Goal: Task Accomplishment & Management: Complete application form

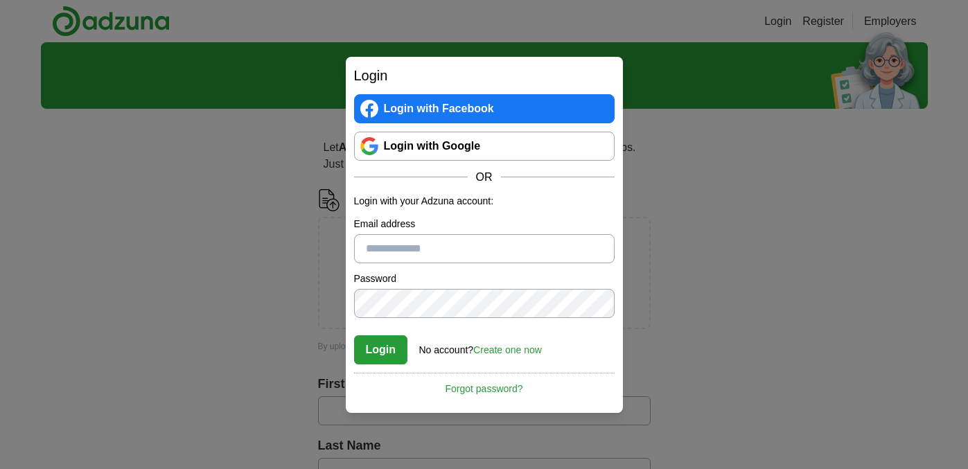
click at [417, 249] on input "Email address" at bounding box center [484, 248] width 260 height 29
type input "**********"
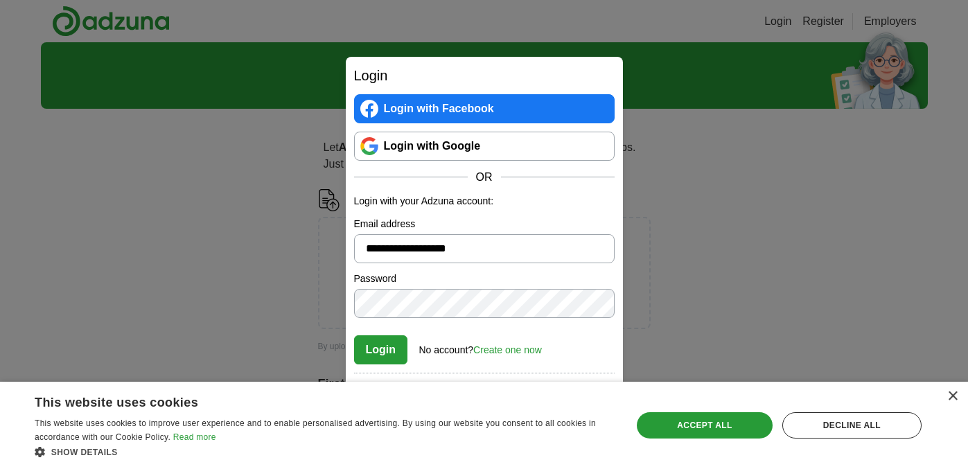
click at [497, 351] on link "Create one now" at bounding box center [507, 349] width 69 height 11
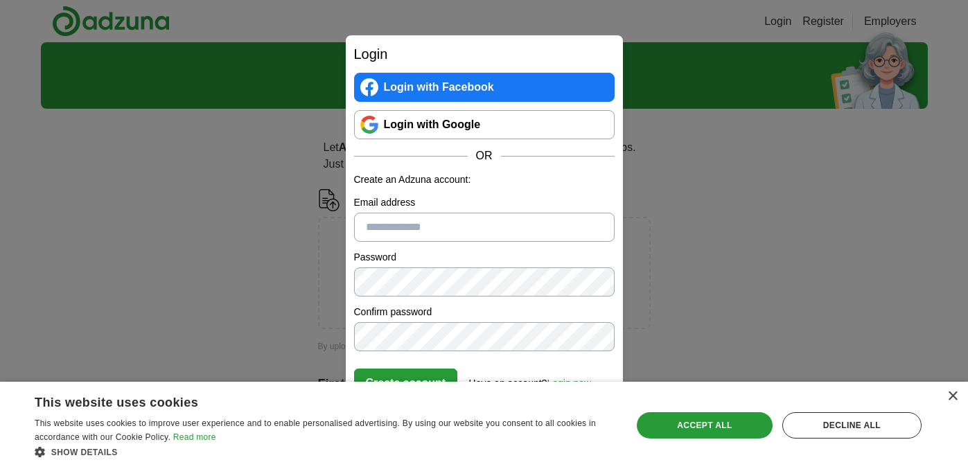
click at [439, 232] on input "Email address" at bounding box center [484, 227] width 260 height 29
type input "**********"
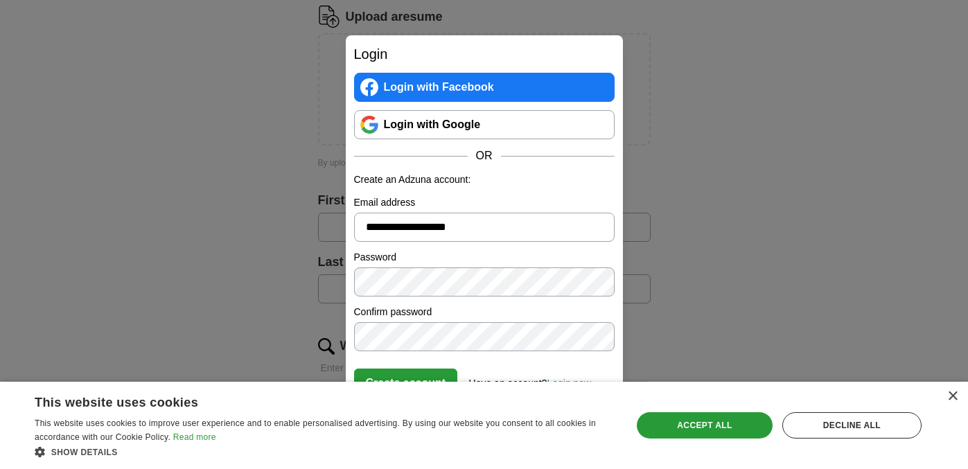
scroll to position [184, 0]
click at [702, 425] on div "Accept all" at bounding box center [704, 425] width 135 height 26
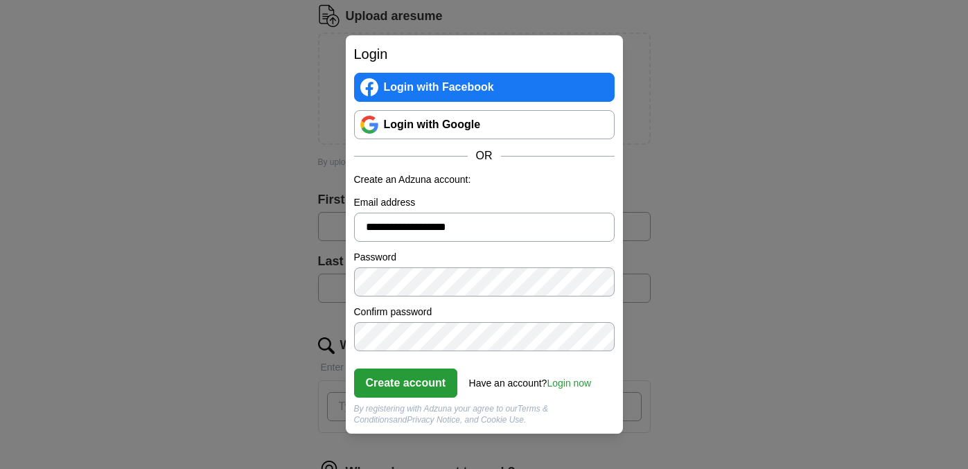
click at [407, 379] on button "Create account" at bounding box center [406, 383] width 104 height 29
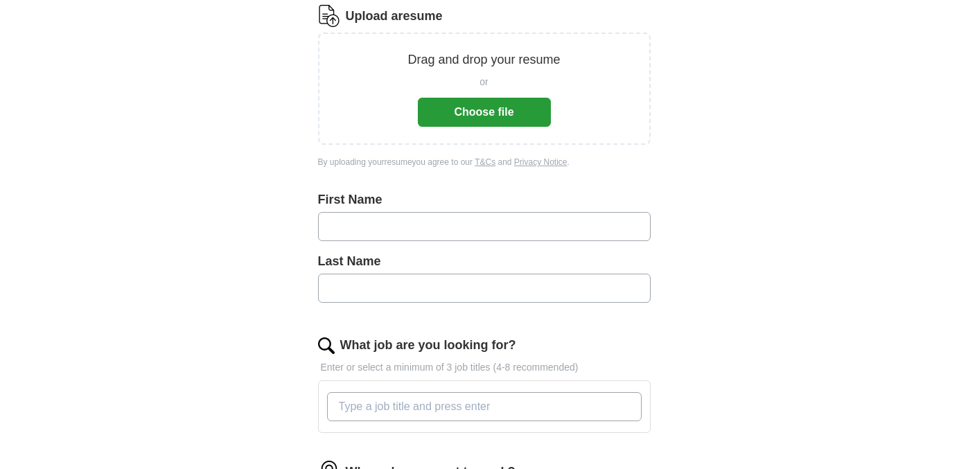
click at [466, 113] on button "Choose file" at bounding box center [484, 112] width 133 height 29
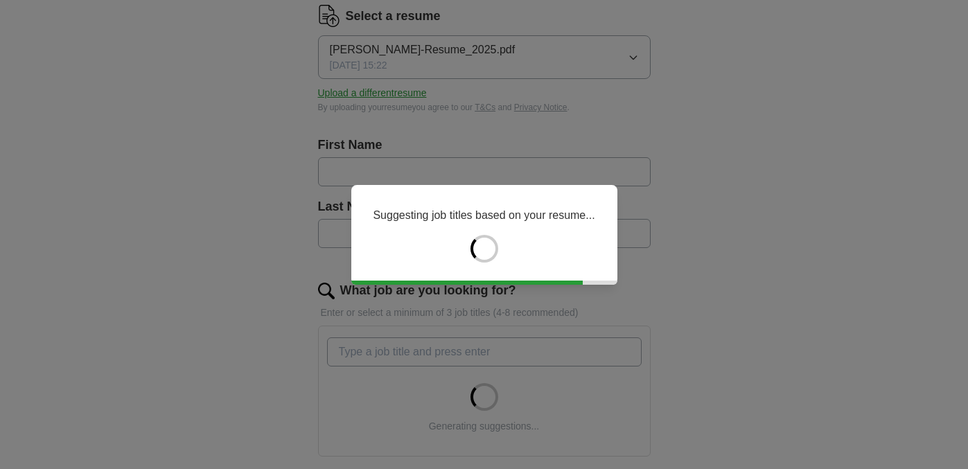
type input "*****"
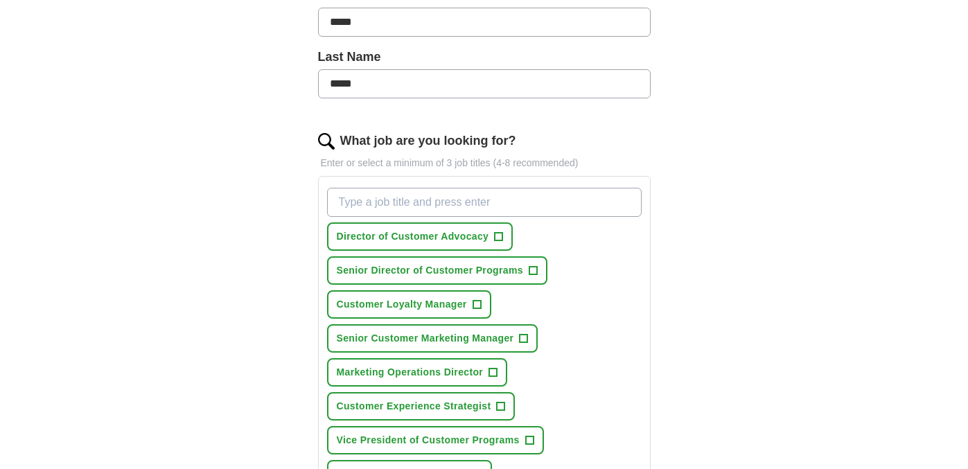
scroll to position [336, 0]
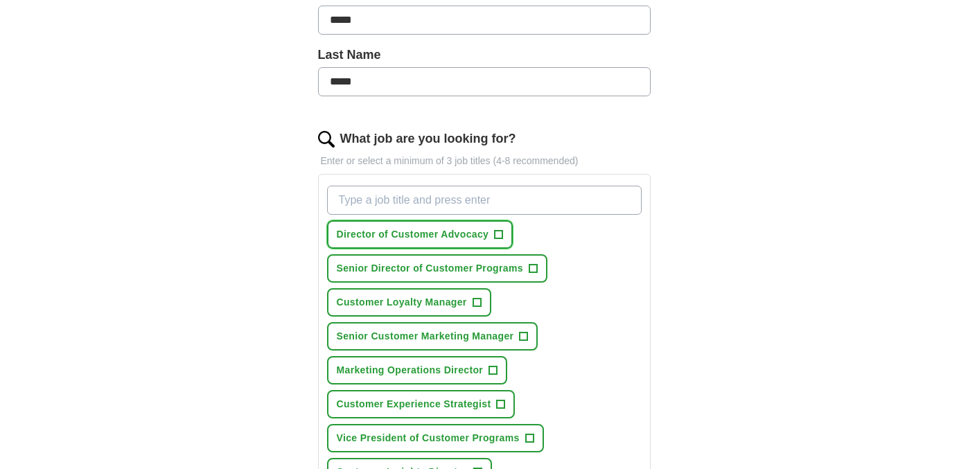
click at [416, 233] on span "Director of Customer Advocacy" at bounding box center [413, 234] width 152 height 15
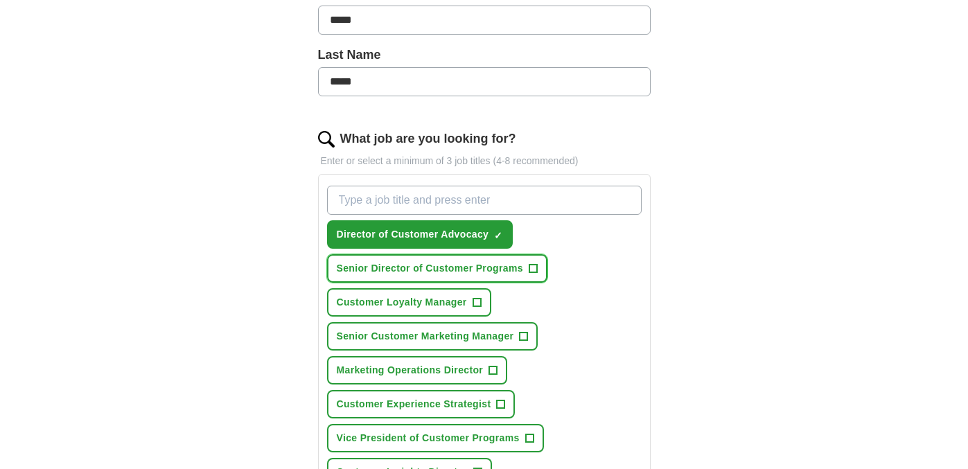
click at [406, 266] on span "Senior Director of Customer Programs" at bounding box center [430, 268] width 186 height 15
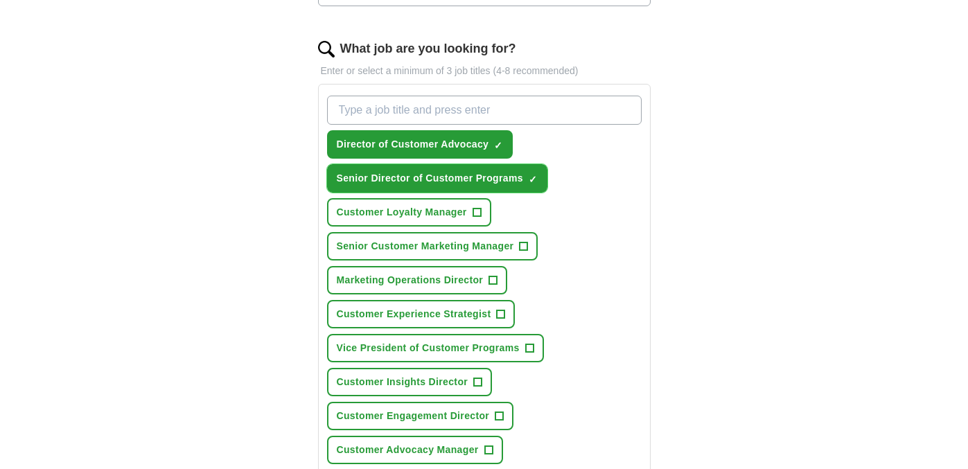
scroll to position [438, 0]
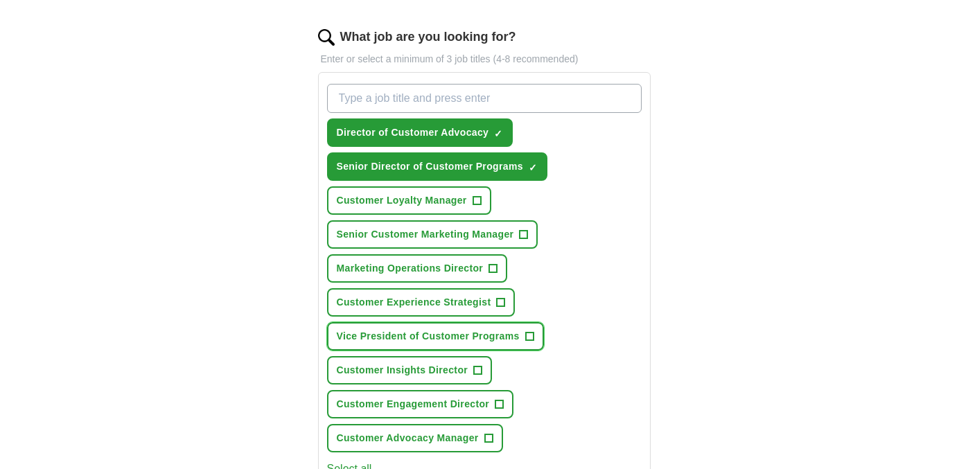
click at [488, 342] on span "Vice President of Customer Programs" at bounding box center [428, 336] width 183 height 15
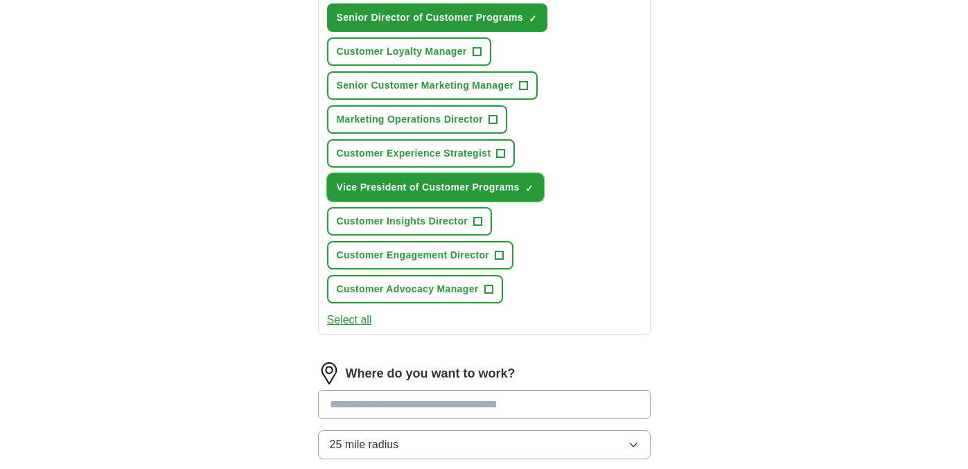
scroll to position [590, 0]
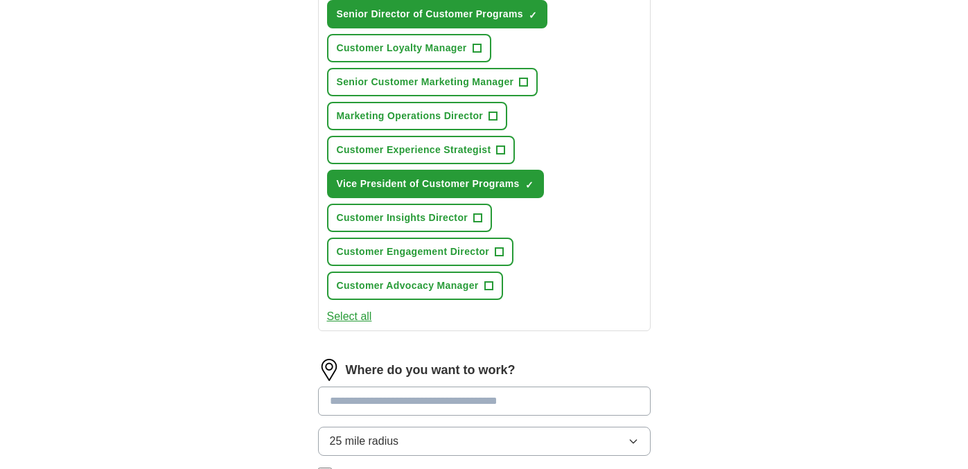
click at [415, 406] on input at bounding box center [484, 401] width 333 height 29
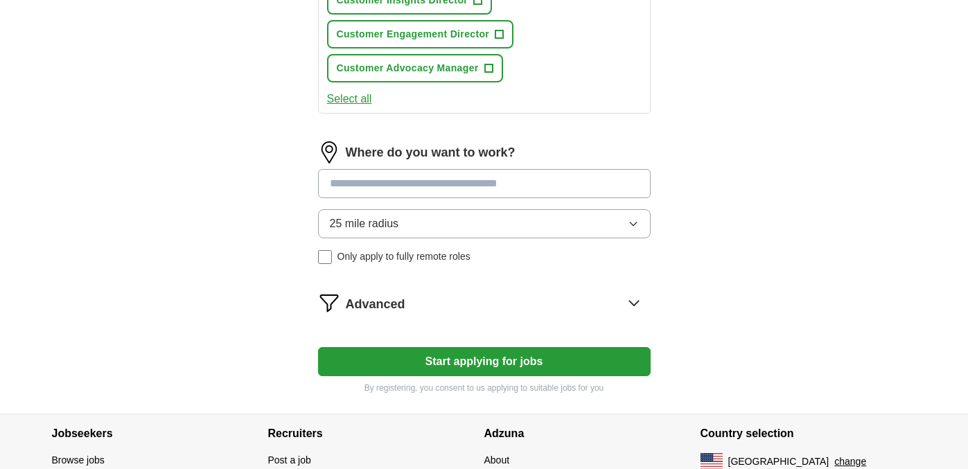
scroll to position [808, 0]
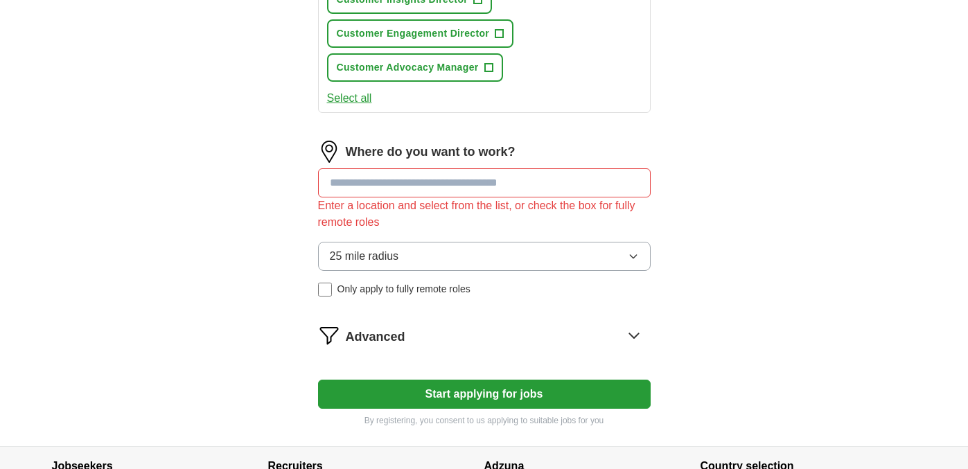
click at [489, 185] on input at bounding box center [484, 182] width 333 height 29
type input "******"
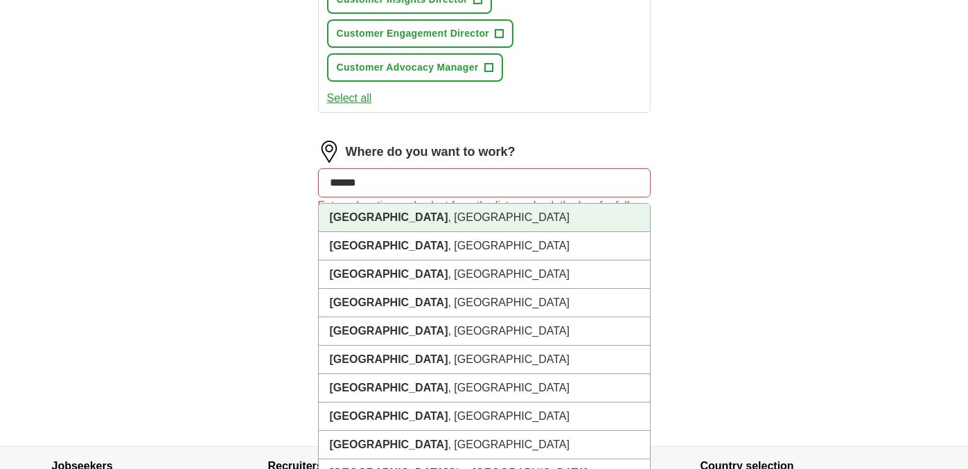
click at [458, 218] on li "[GEOGRAPHIC_DATA] , [GEOGRAPHIC_DATA]" at bounding box center [484, 218] width 331 height 28
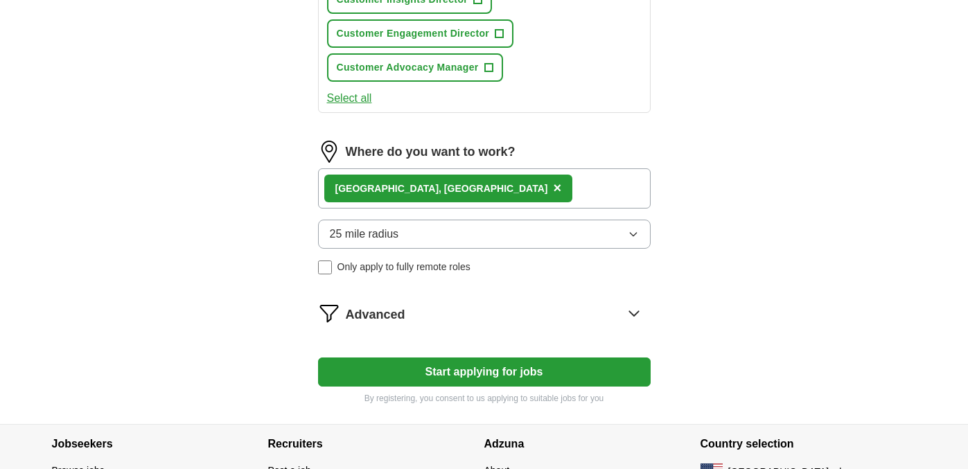
click at [392, 235] on span "25 mile radius" at bounding box center [364, 234] width 69 height 17
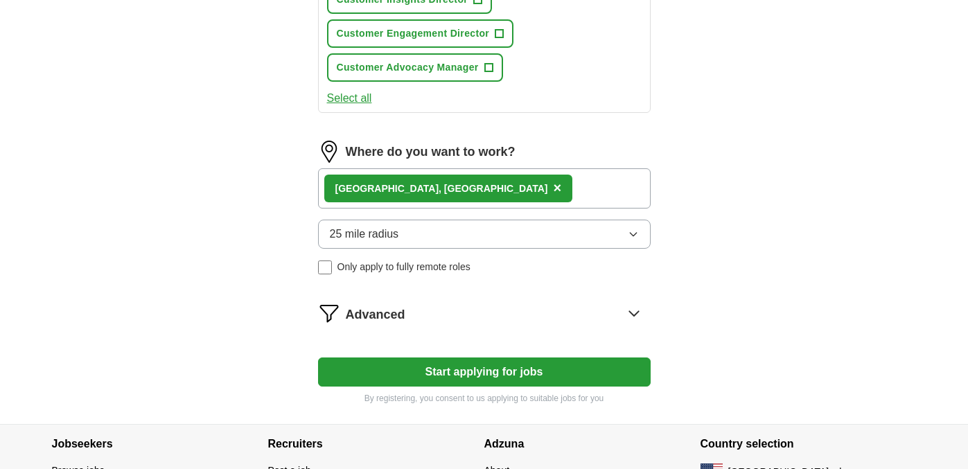
click at [469, 373] on button "Start applying for jobs" at bounding box center [484, 371] width 333 height 29
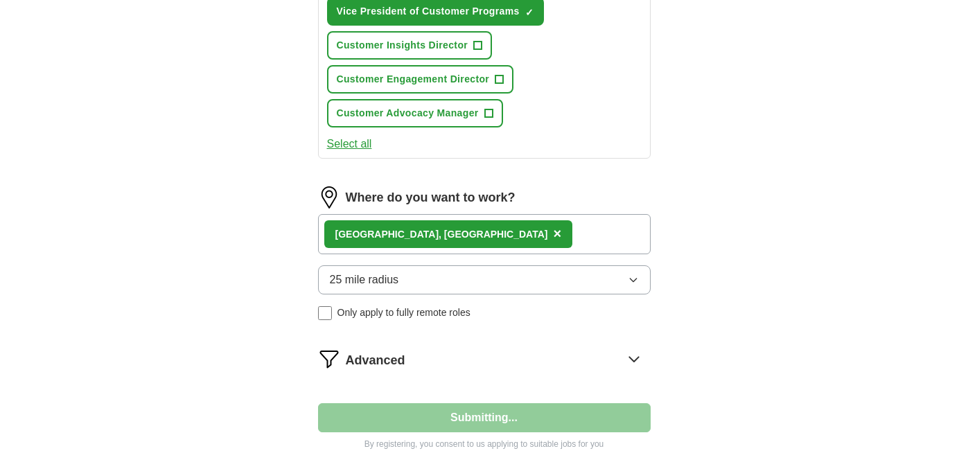
select select "**"
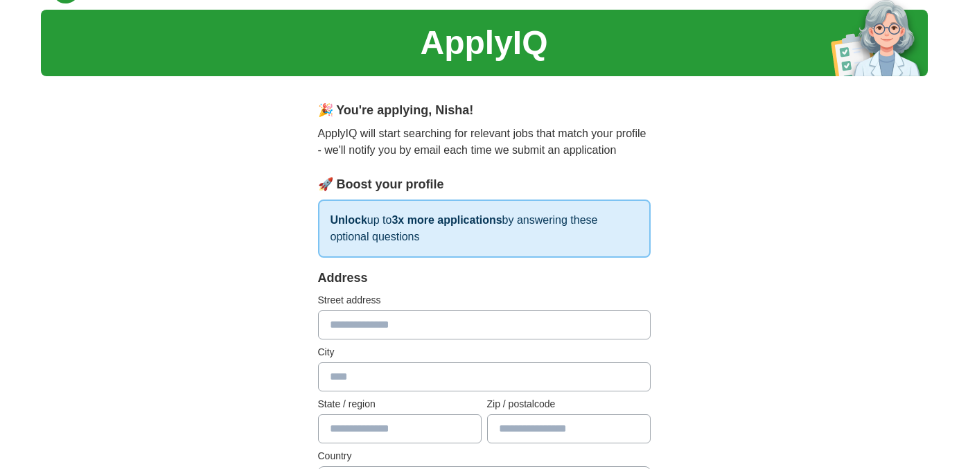
scroll to position [36, 0]
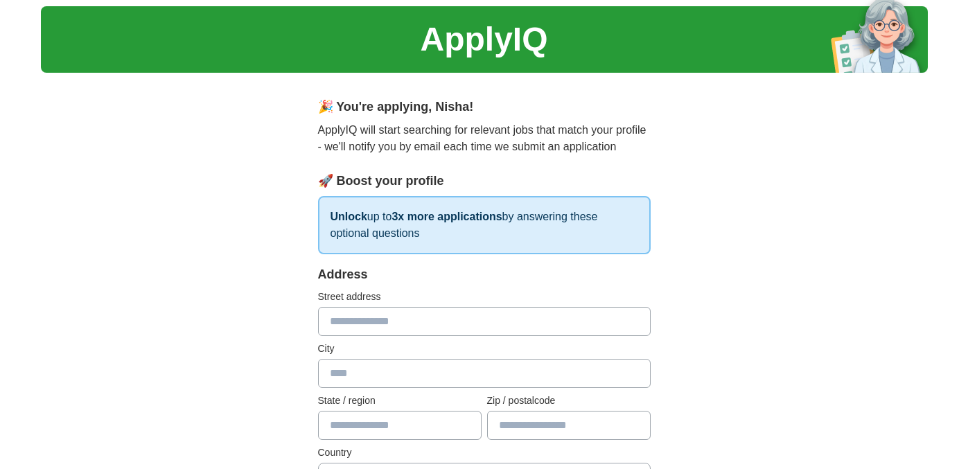
click at [504, 329] on input "text" at bounding box center [484, 321] width 333 height 29
type input "**********"
type input "*****"
type input "**"
type input "*****"
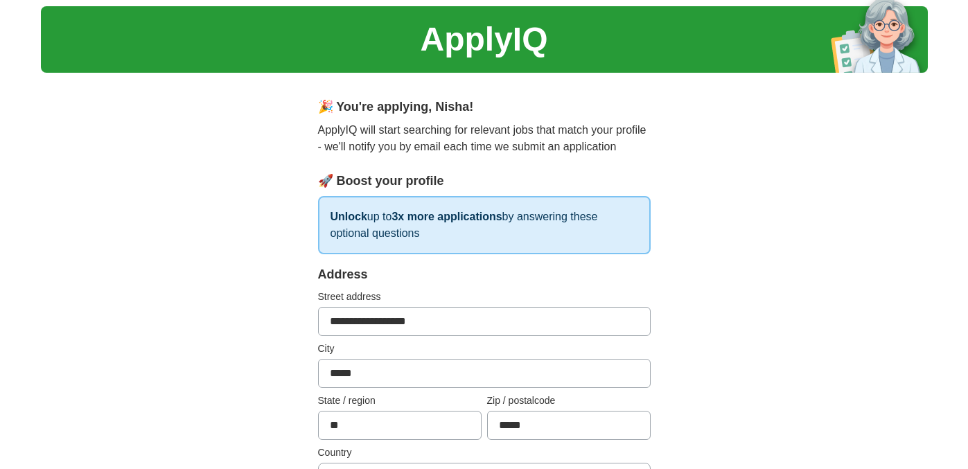
type input "**********"
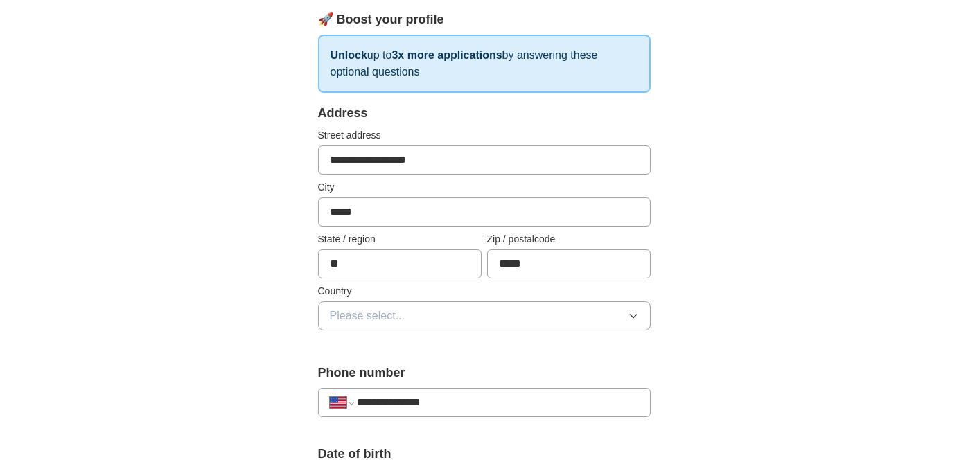
scroll to position [203, 0]
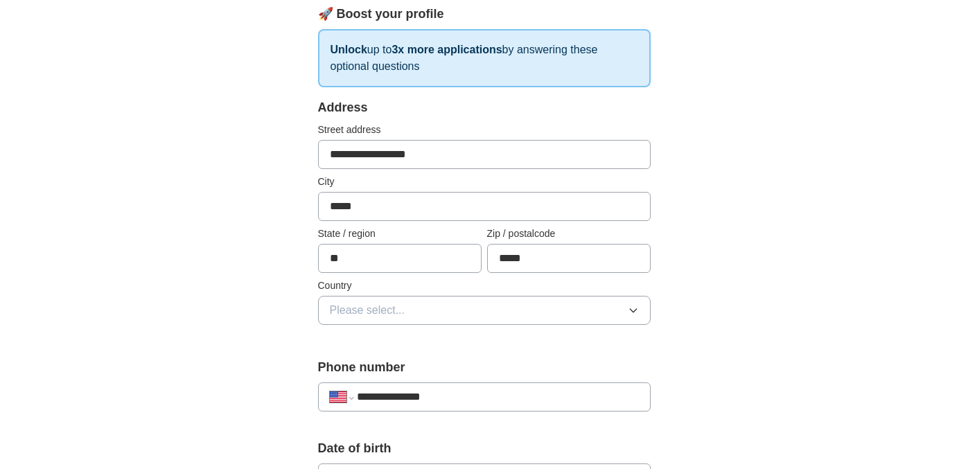
click at [559, 310] on button "Please select..." at bounding box center [484, 310] width 333 height 29
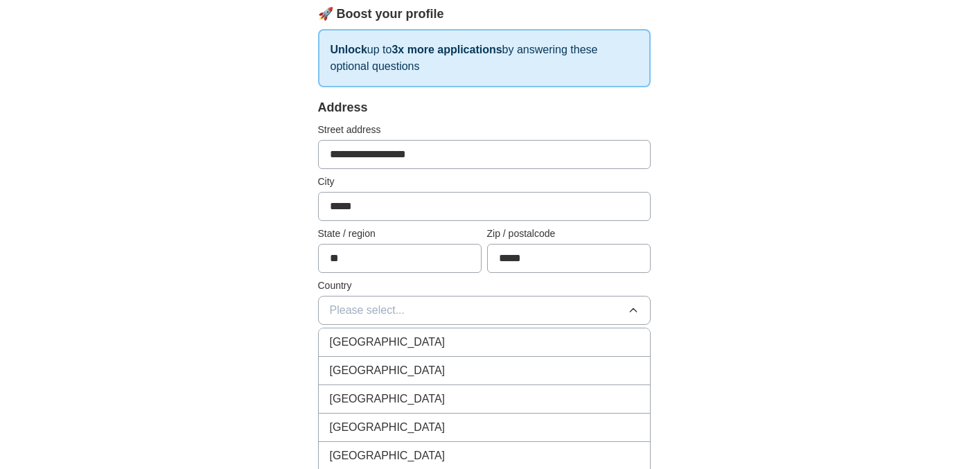
click at [468, 366] on div "[GEOGRAPHIC_DATA]" at bounding box center [484, 370] width 309 height 17
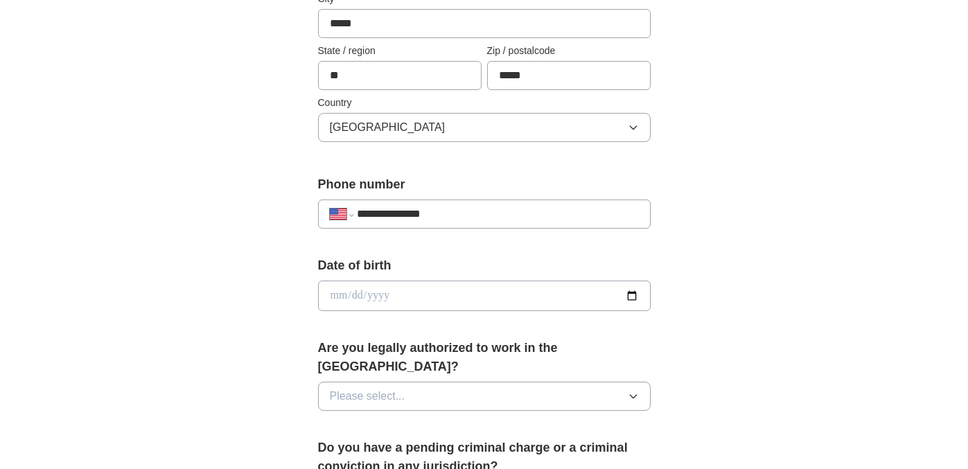
scroll to position [405, 0]
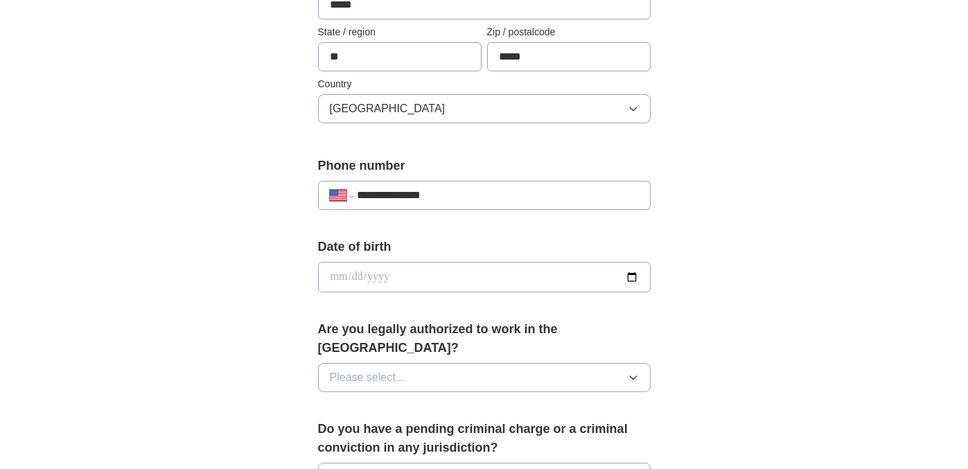
click at [549, 273] on input "date" at bounding box center [484, 277] width 333 height 30
click at [635, 281] on input "date" at bounding box center [484, 277] width 333 height 30
click at [281, 280] on div "**********" at bounding box center [484, 307] width 443 height 1184
click at [365, 279] on input "date" at bounding box center [484, 277] width 333 height 30
click at [342, 279] on input "date" at bounding box center [484, 277] width 333 height 30
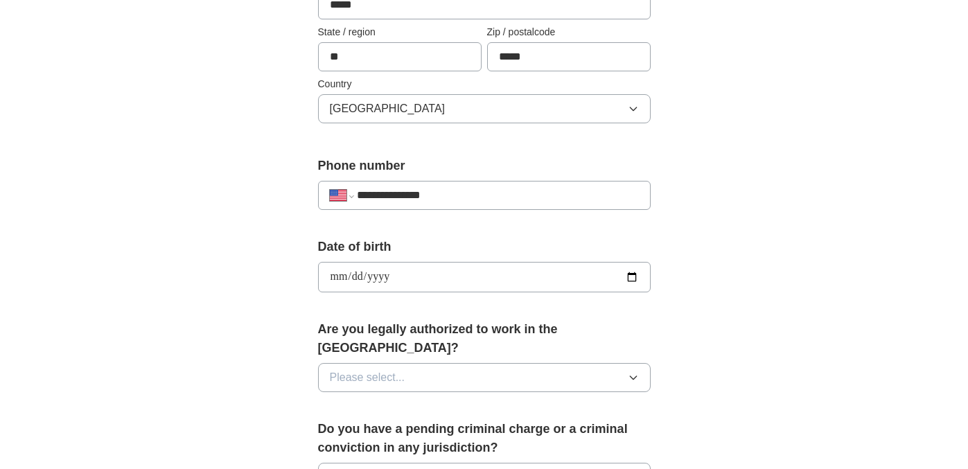
type input "**********"
click at [356, 369] on span "Please select..." at bounding box center [368, 377] width 76 height 17
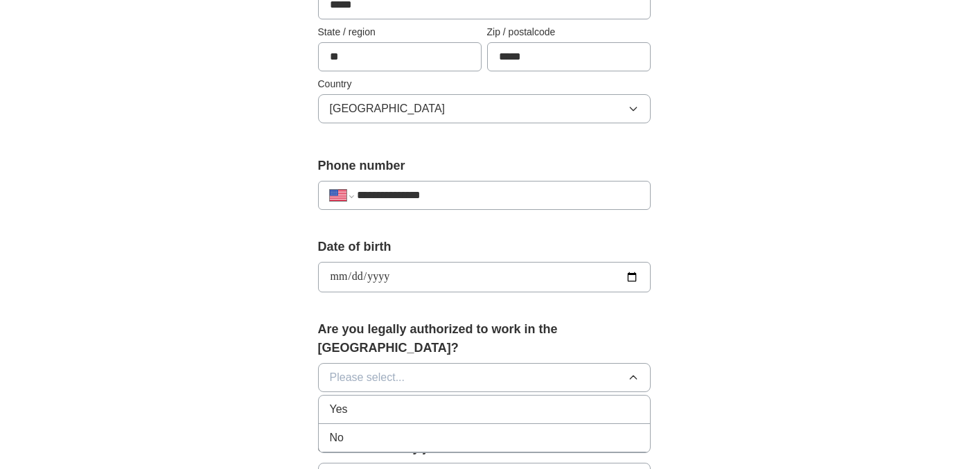
click at [357, 401] on div "Yes" at bounding box center [484, 409] width 309 height 17
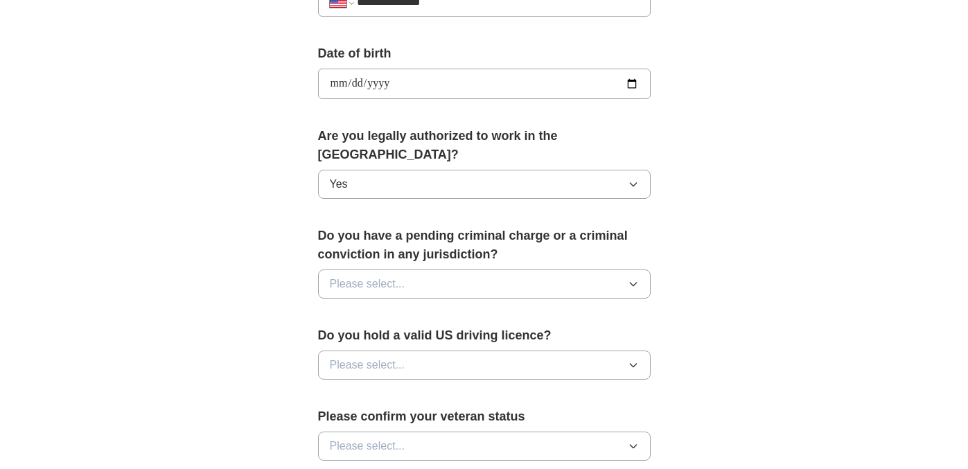
scroll to position [603, 0]
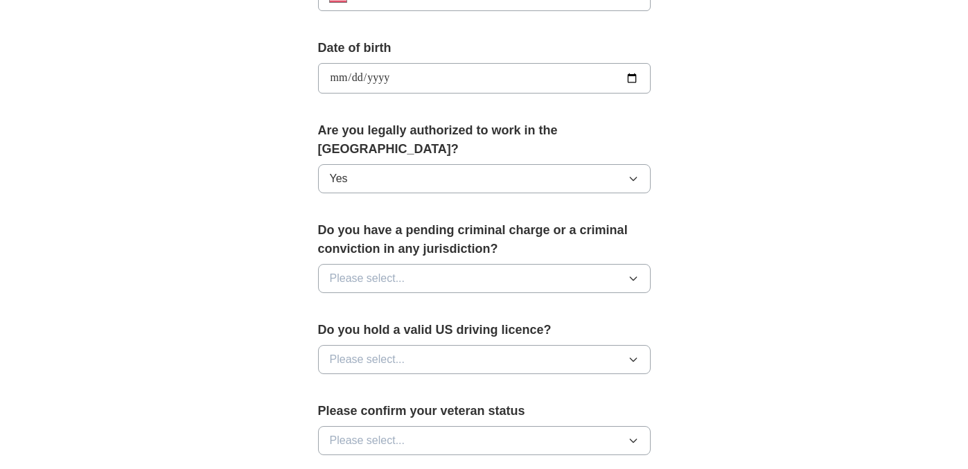
click at [437, 267] on button "Please select..." at bounding box center [484, 278] width 333 height 29
click at [420, 330] on div "No" at bounding box center [484, 338] width 309 height 17
click at [423, 345] on button "Please select..." at bounding box center [484, 359] width 333 height 29
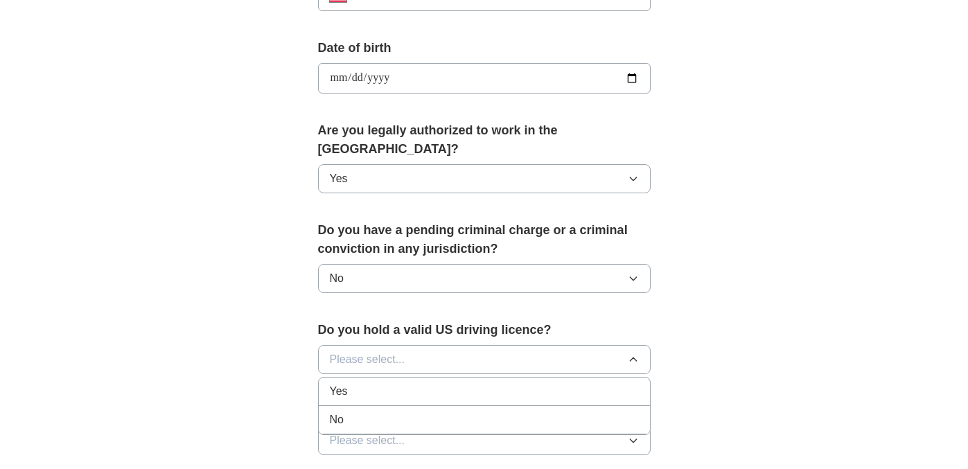
click at [410, 383] on div "Yes" at bounding box center [484, 391] width 309 height 17
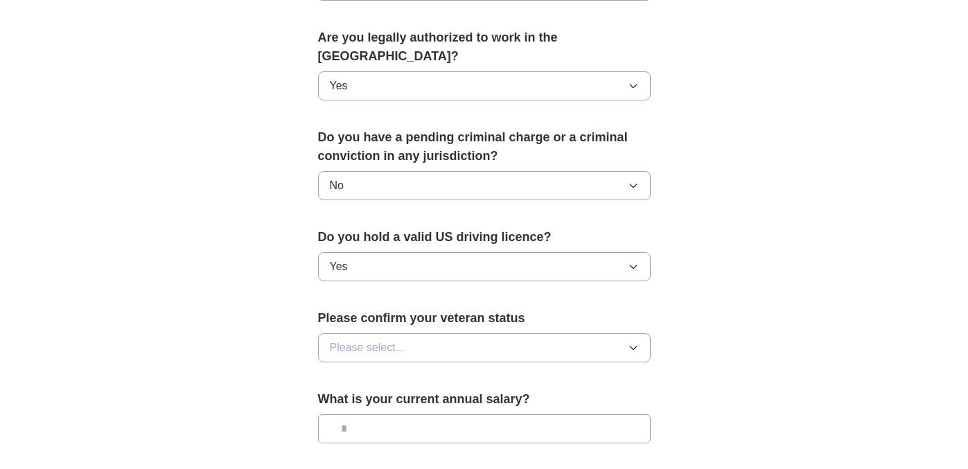
scroll to position [727, 0]
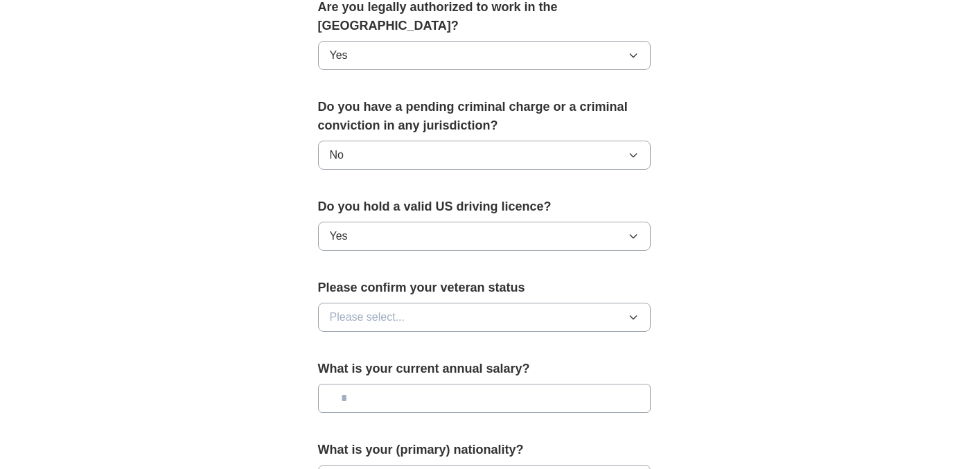
click at [442, 303] on button "Please select..." at bounding box center [484, 317] width 333 height 29
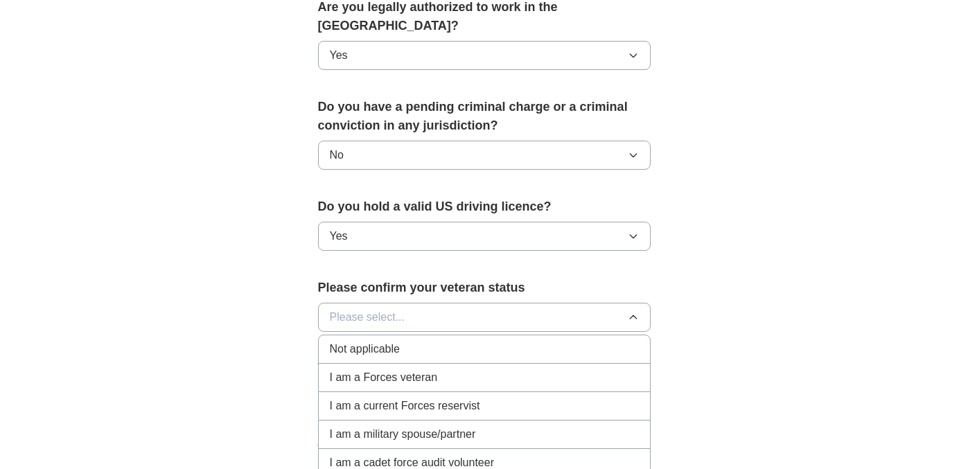
click at [408, 341] on div "Not applicable" at bounding box center [484, 349] width 309 height 17
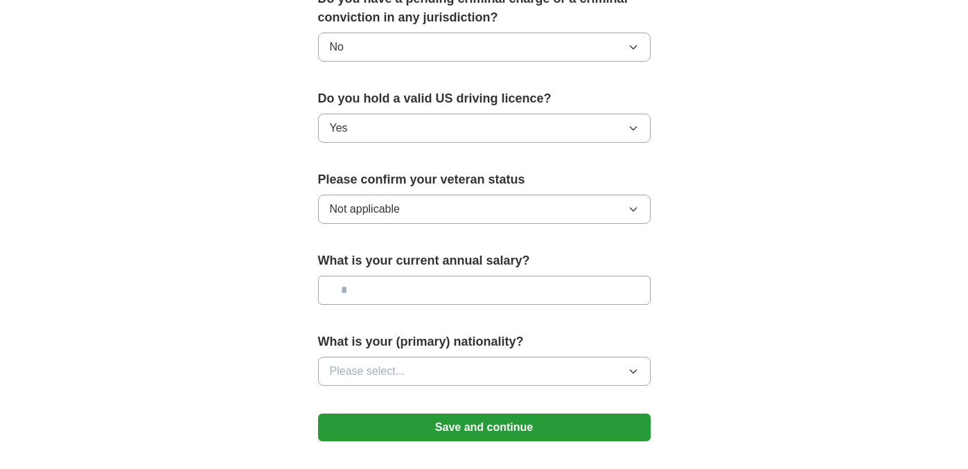
scroll to position [842, 0]
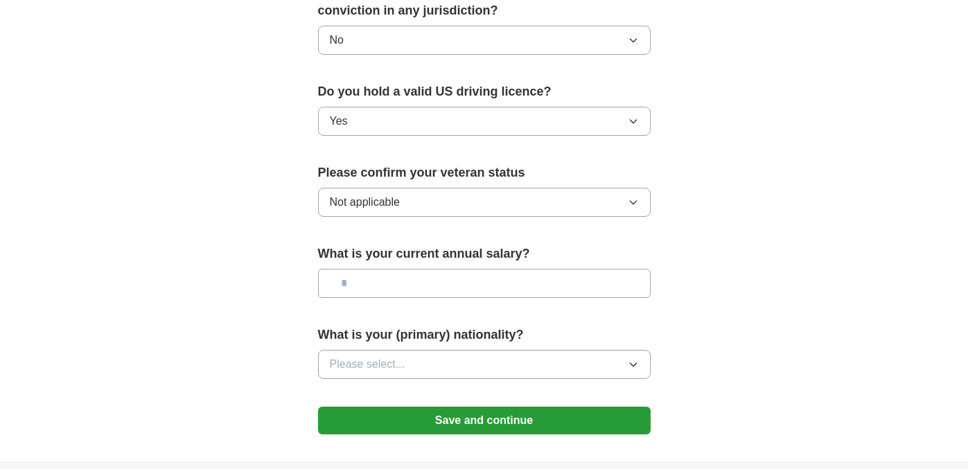
click at [416, 269] on input "text" at bounding box center [484, 283] width 333 height 29
type input "********"
click at [407, 350] on button "Please select..." at bounding box center [484, 364] width 333 height 29
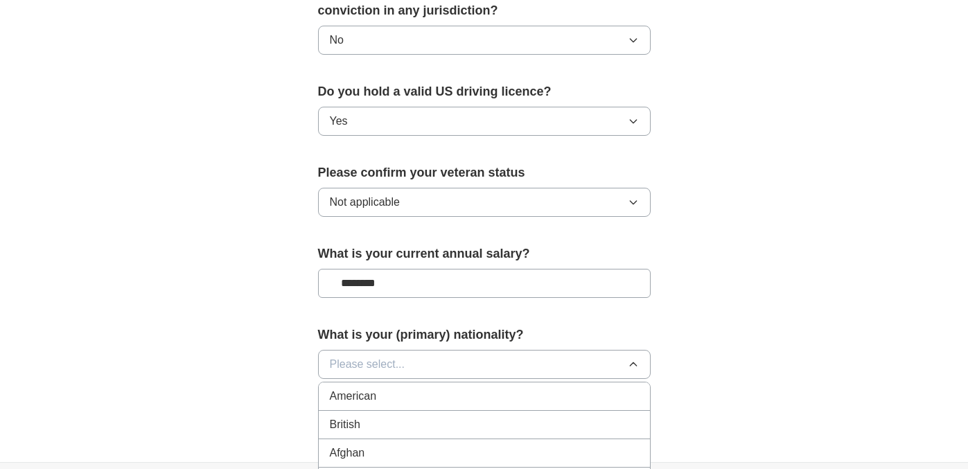
click at [396, 388] on div "American" at bounding box center [484, 396] width 309 height 17
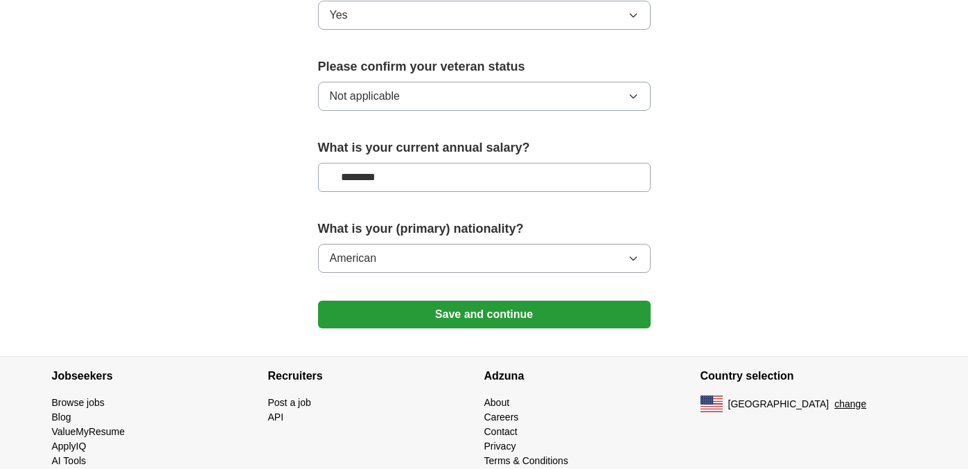
scroll to position [956, 0]
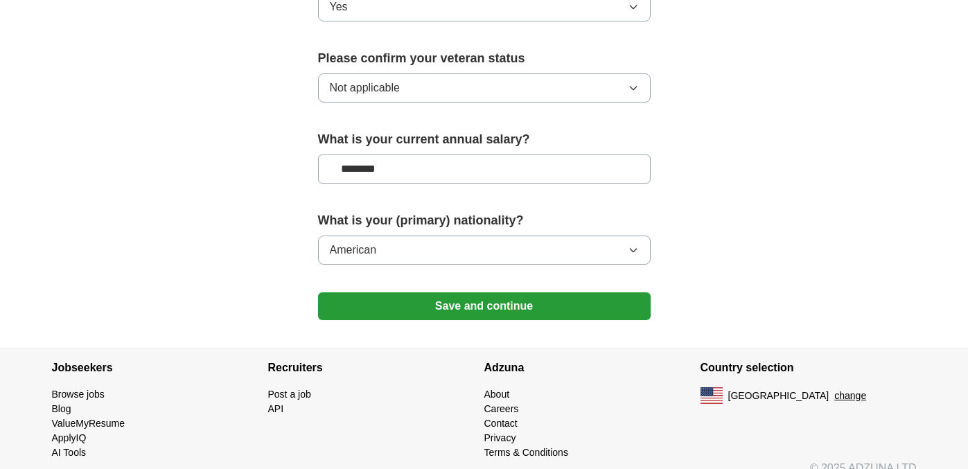
click at [504, 292] on button "Save and continue" at bounding box center [484, 306] width 333 height 28
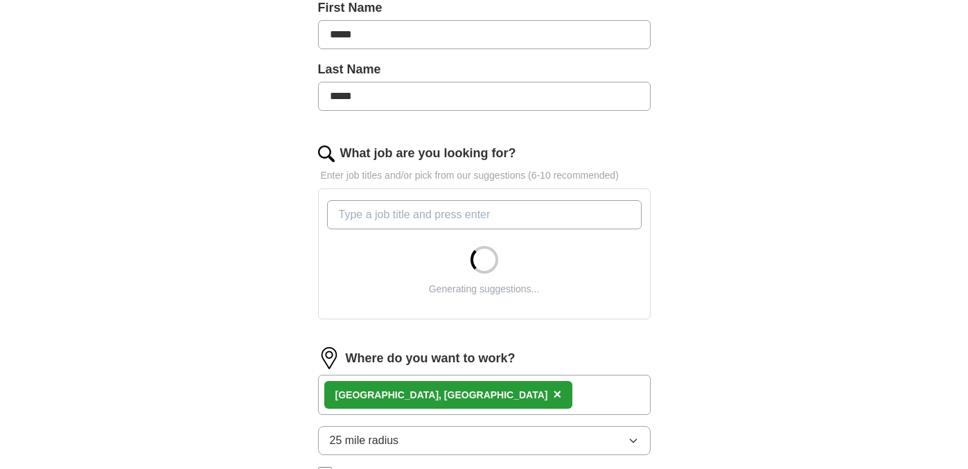
scroll to position [324, 0]
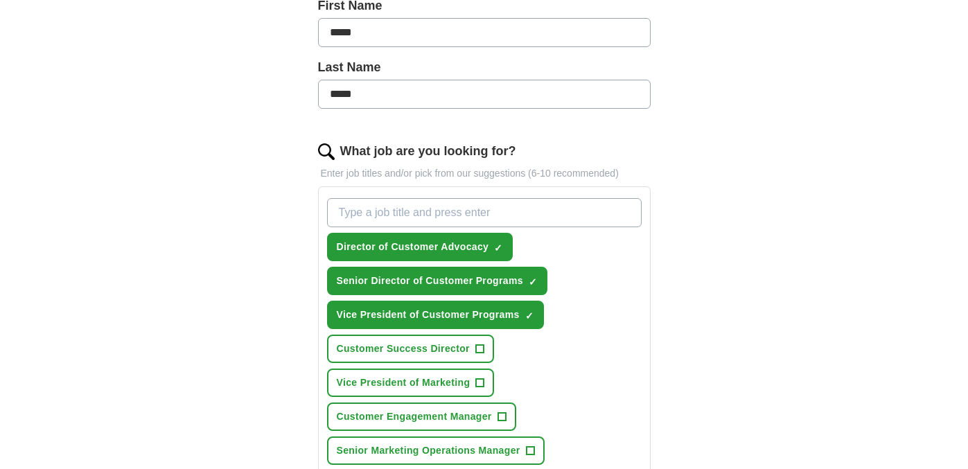
click at [384, 209] on input "What job are you looking for?" at bounding box center [484, 212] width 315 height 29
type input "customer marketing"
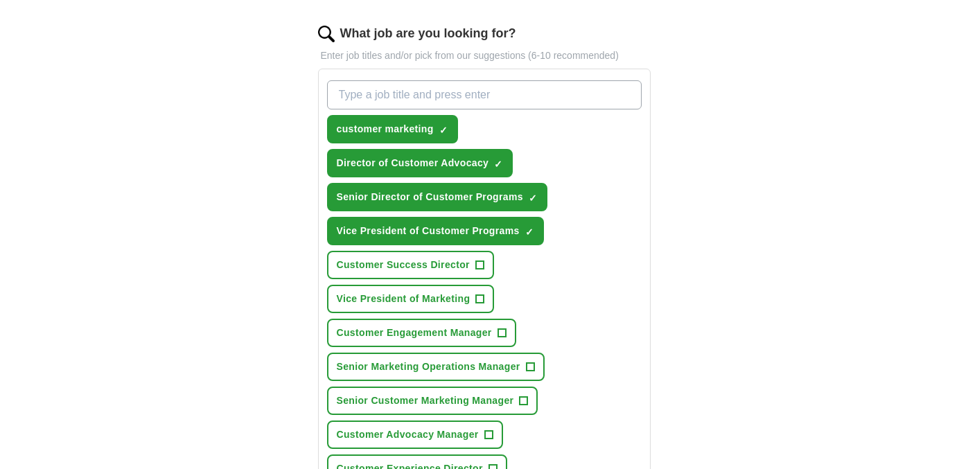
scroll to position [443, 0]
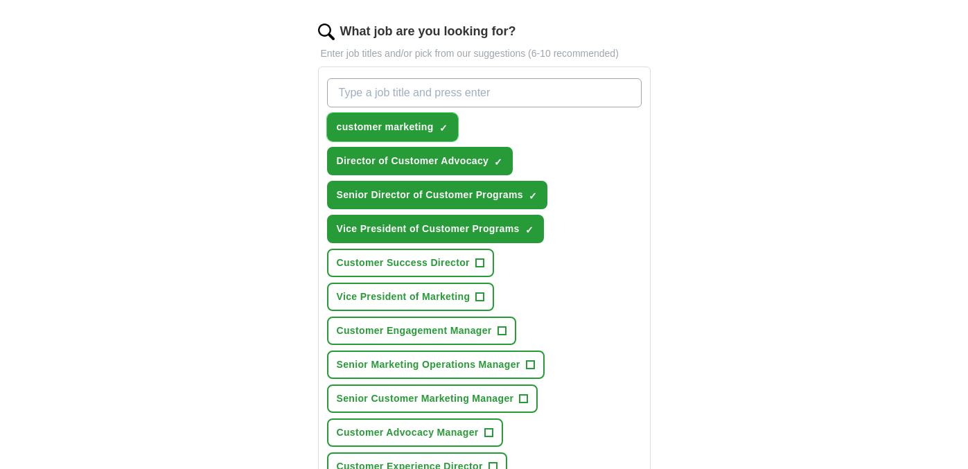
click at [0, 0] on span "×" at bounding box center [0, 0] width 0 height 0
click at [384, 95] on input "What job are you looking for?" at bounding box center [484, 92] width 315 height 29
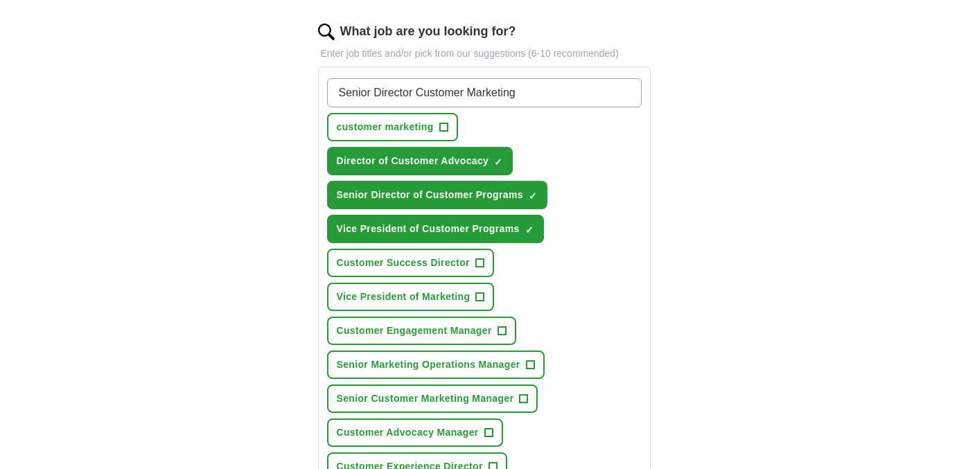
type input "Senior Director Customer Marketing"
click at [0, 0] on span "×" at bounding box center [0, 0] width 0 height 0
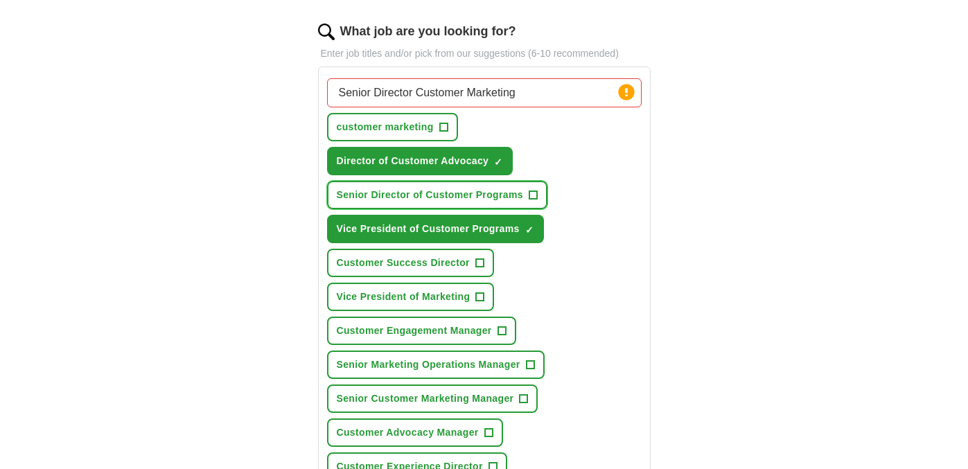
click at [327, 181] on button "Senior Director of Customer Programs +" at bounding box center [437, 195] width 220 height 28
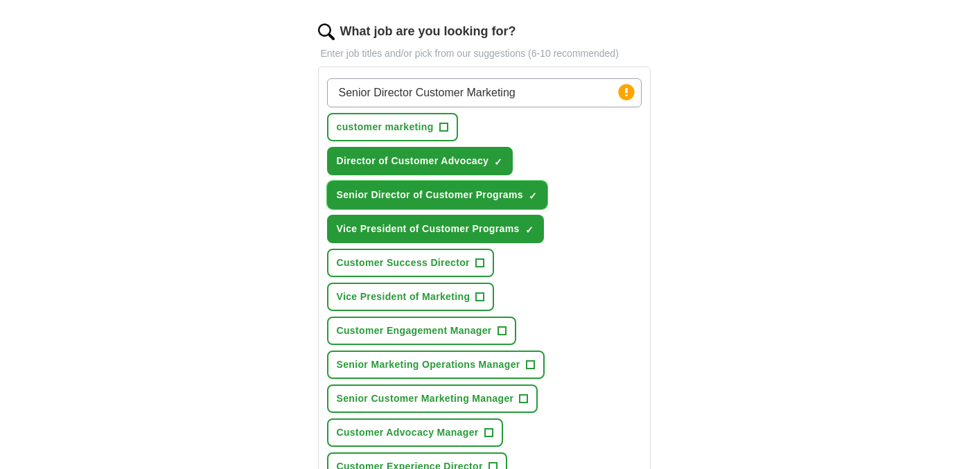
click at [0, 0] on span "×" at bounding box center [0, 0] width 0 height 0
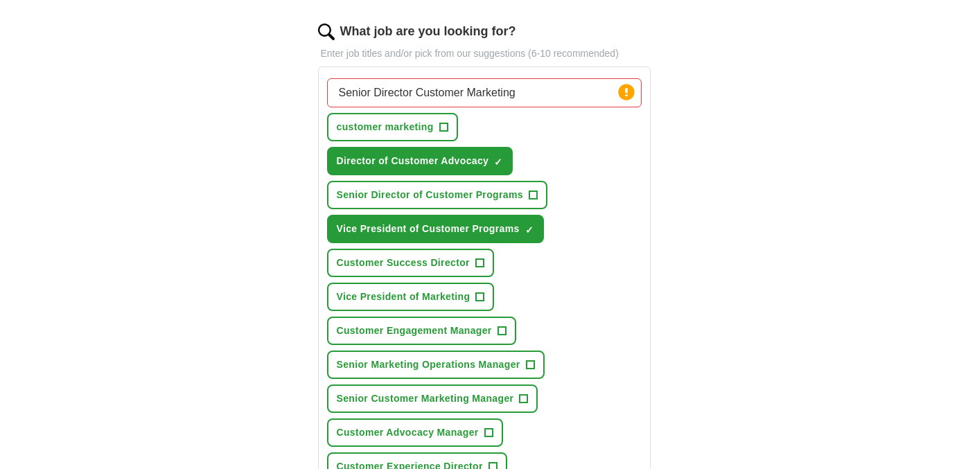
click at [510, 92] on input "Senior Director Customer Marketing" at bounding box center [484, 92] width 315 height 29
click at [585, 93] on input "Senior Director Customer Marketing" at bounding box center [484, 92] width 315 height 29
click at [585, 138] on div "Senior Director Customer Marketing Press return to add title customer marketing…" at bounding box center [484, 297] width 320 height 448
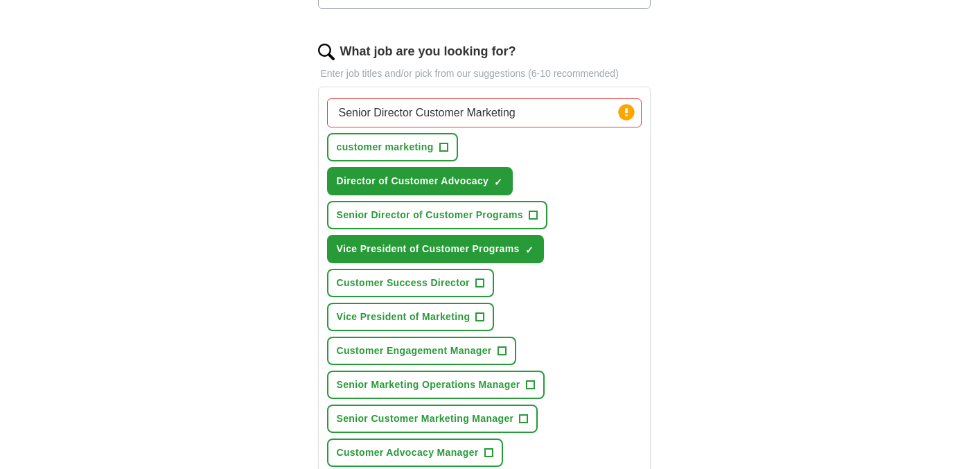
scroll to position [421, 0]
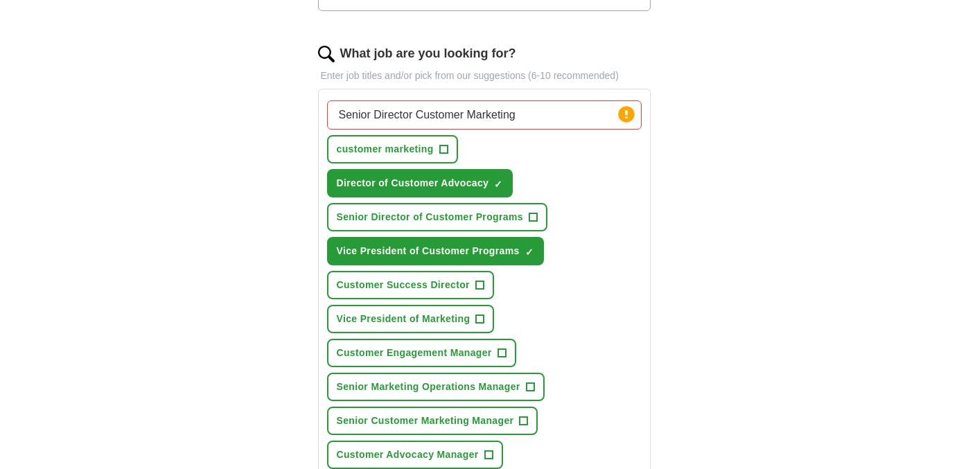
click at [451, 116] on input "Senior Director Customer Marketing" at bounding box center [484, 114] width 315 height 29
click at [536, 117] on input "Senior Director Customer Marketing" at bounding box center [484, 114] width 315 height 29
click at [594, 115] on input "Senior Director Customer Marketing" at bounding box center [484, 114] width 315 height 29
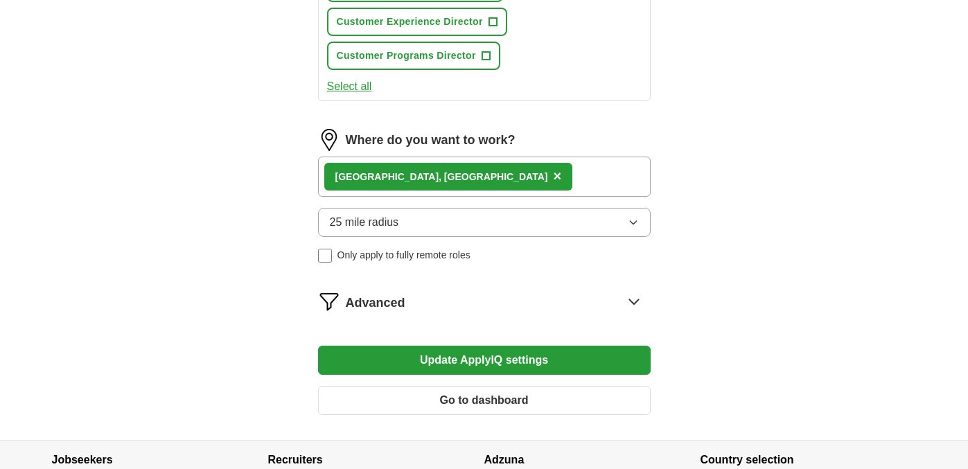
scroll to position [1033, 0]
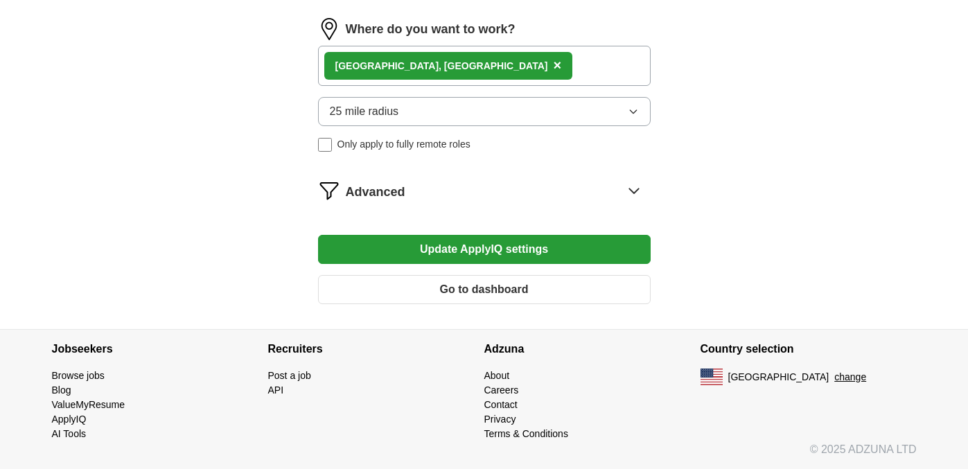
click at [501, 251] on button "Update ApplyIQ settings" at bounding box center [484, 249] width 333 height 29
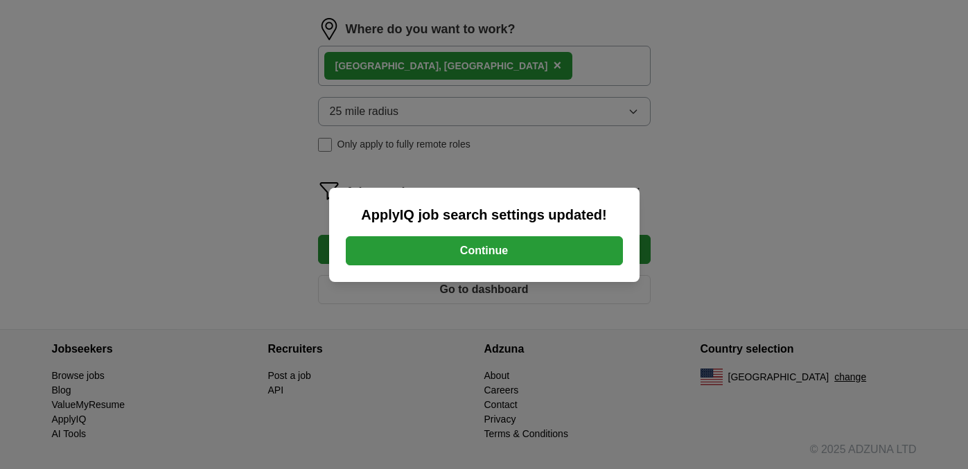
click at [524, 270] on div "ApplyIQ job search settings updated! Continue" at bounding box center [484, 235] width 310 height 94
click at [518, 252] on button "Continue" at bounding box center [484, 250] width 277 height 29
